Goal: Information Seeking & Learning: Learn about a topic

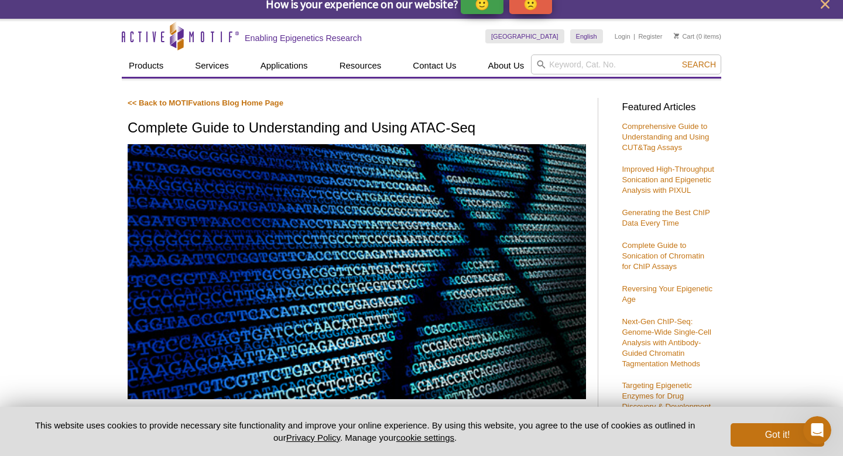
scroll to position [16, 0]
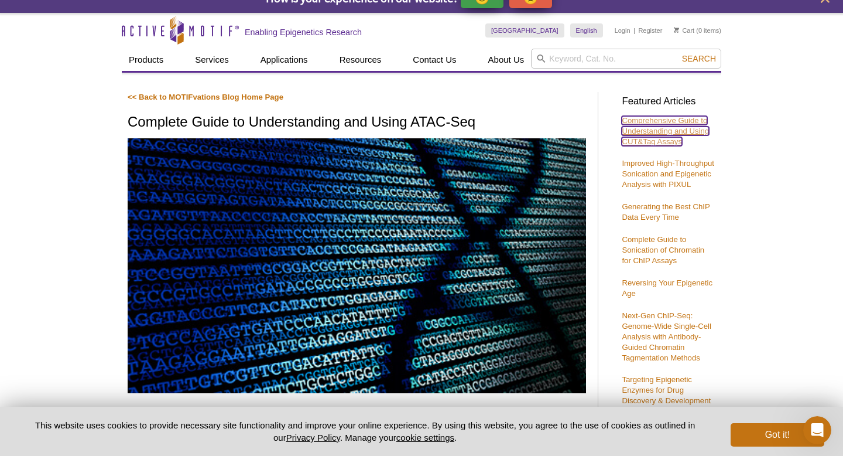
click at [667, 142] on link "Comprehensive Guide to Understanding and Using CUT&Tag Assays" at bounding box center [665, 131] width 87 height 30
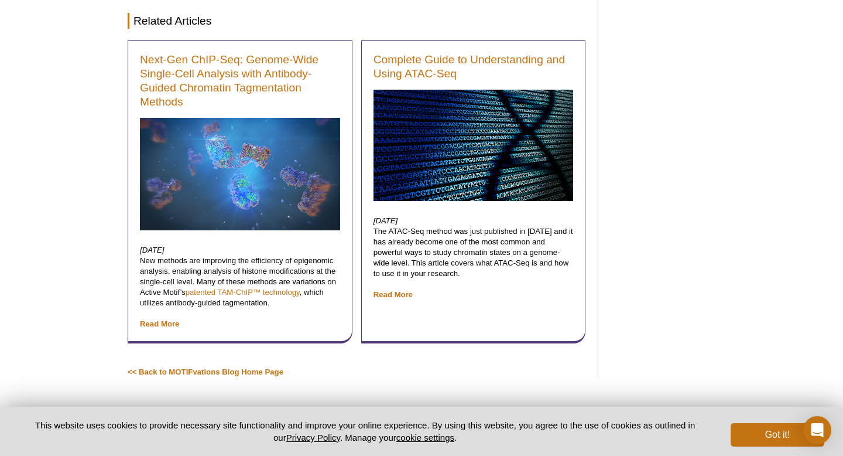
scroll to position [5944, 0]
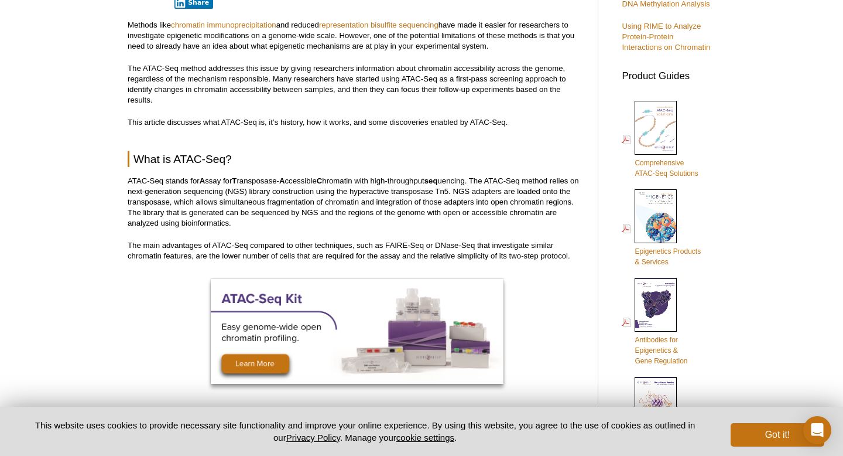
scroll to position [457, 0]
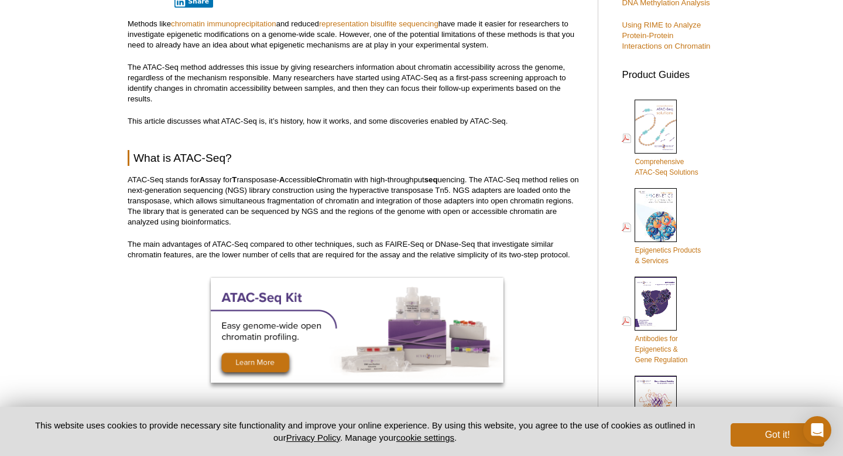
click at [377, 190] on p "ATAC-Seq stands for A ssay for T ransposase- A ccessible C hromatin with high-t…" at bounding box center [357, 201] width 459 height 53
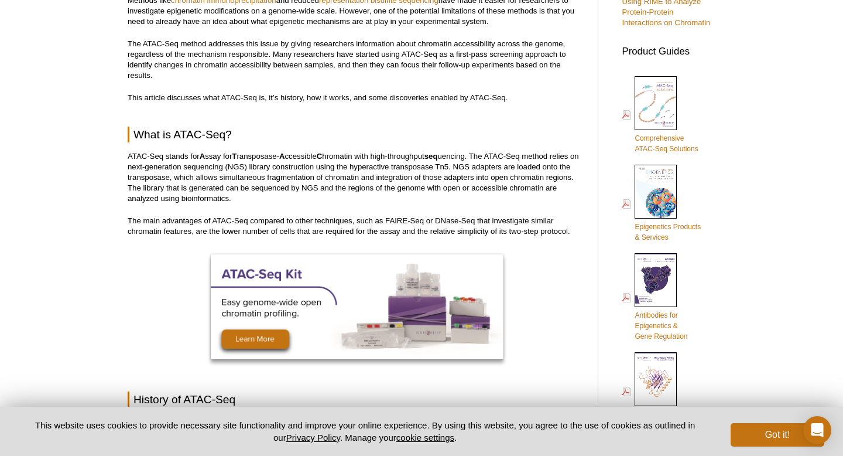
scroll to position [484, 0]
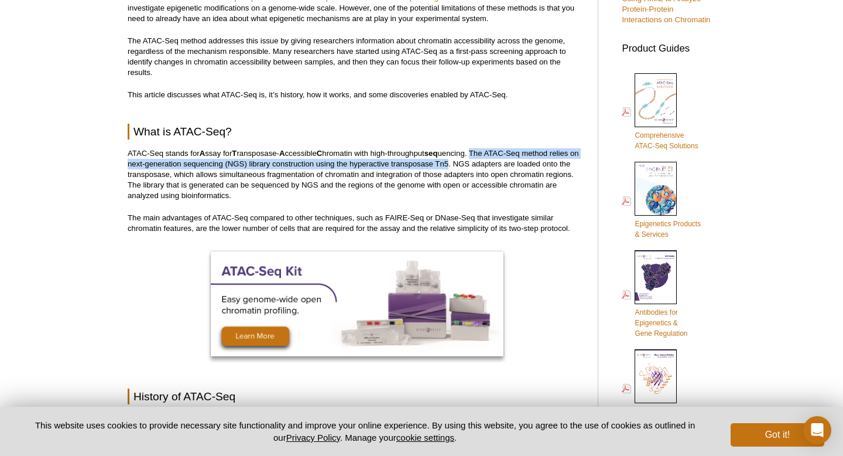
drag, startPoint x: 479, startPoint y: 151, endPoint x: 462, endPoint y: 159, distance: 18.6
click at [461, 159] on p "ATAC-Seq stands for A ssay for T ransposase- A ccessible C hromatin with high-t…" at bounding box center [357, 174] width 459 height 53
click at [462, 159] on p "ATAC-Seq stands for A ssay for T ransposase- A ccessible C hromatin with high-t…" at bounding box center [357, 174] width 459 height 53
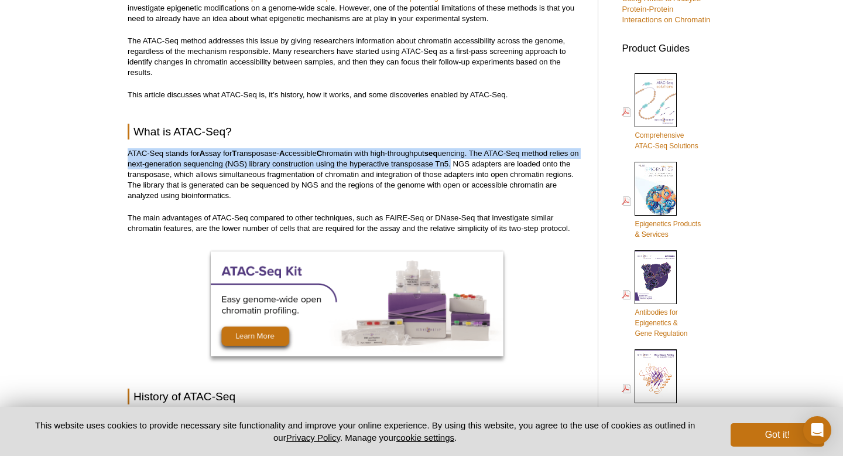
drag, startPoint x: 127, startPoint y: 153, endPoint x: 463, endPoint y: 161, distance: 336.3
copy p "ATAC-Seq stands for A ssay for T ransposase- A ccessible C hromatin with high-t…"
click at [463, 161] on p "ATAC-Seq stands for A ssay for T ransposase- A ccessible C hromatin with high-t…" at bounding box center [357, 174] width 459 height 53
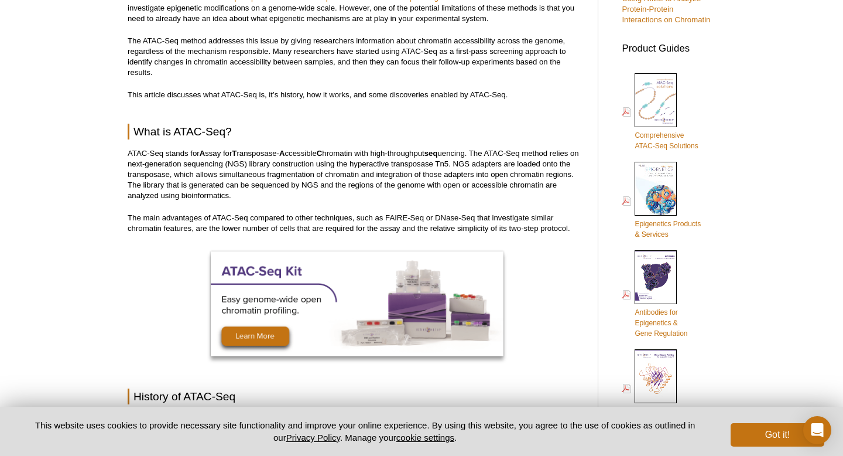
click at [252, 189] on p "ATAC-Seq stands for A ssay for T ransposase- A ccessible C hromatin with high-t…" at bounding box center [357, 174] width 459 height 53
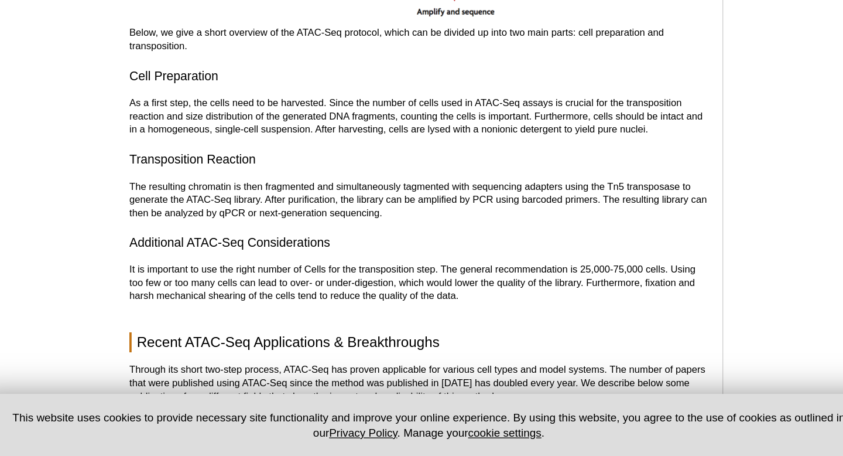
scroll to position [1518, 0]
